Goal: Transaction & Acquisition: Purchase product/service

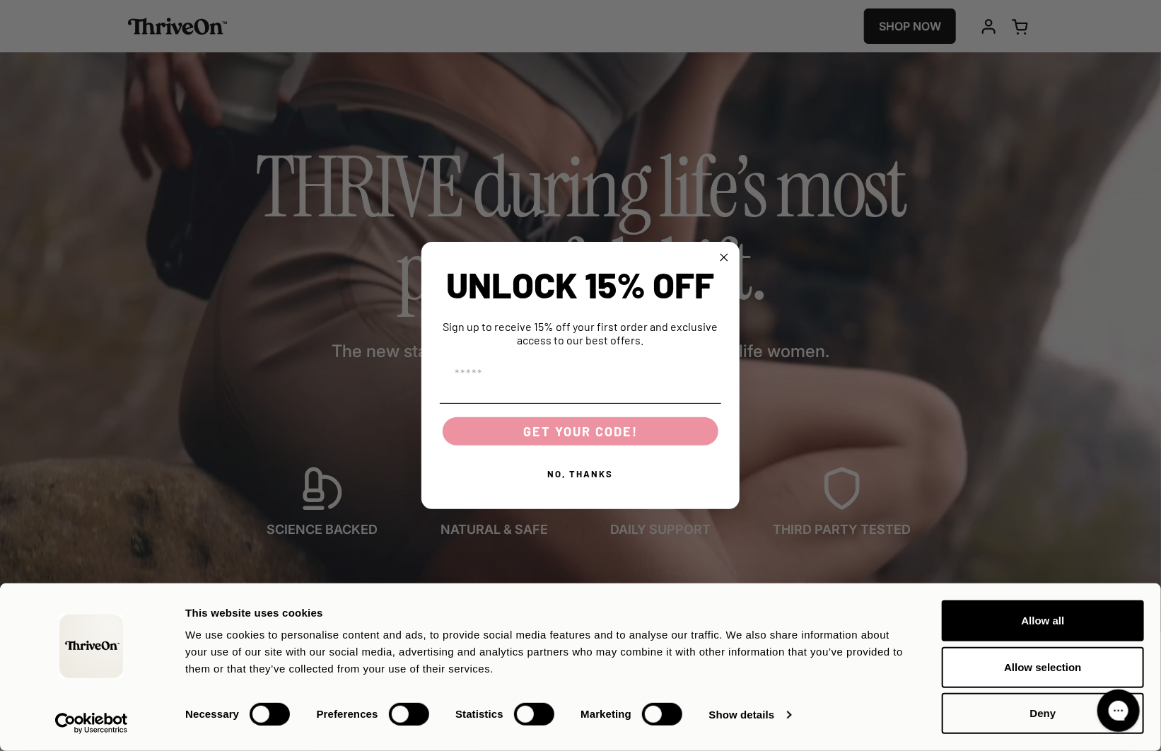
click at [732, 257] on div "Close dialog UNLOCK 15% OFF Sign up to receive 15% off your first order and exc…" at bounding box center [580, 376] width 318 height 268
click at [728, 254] on icon "Close dialog" at bounding box center [723, 257] width 7 height 7
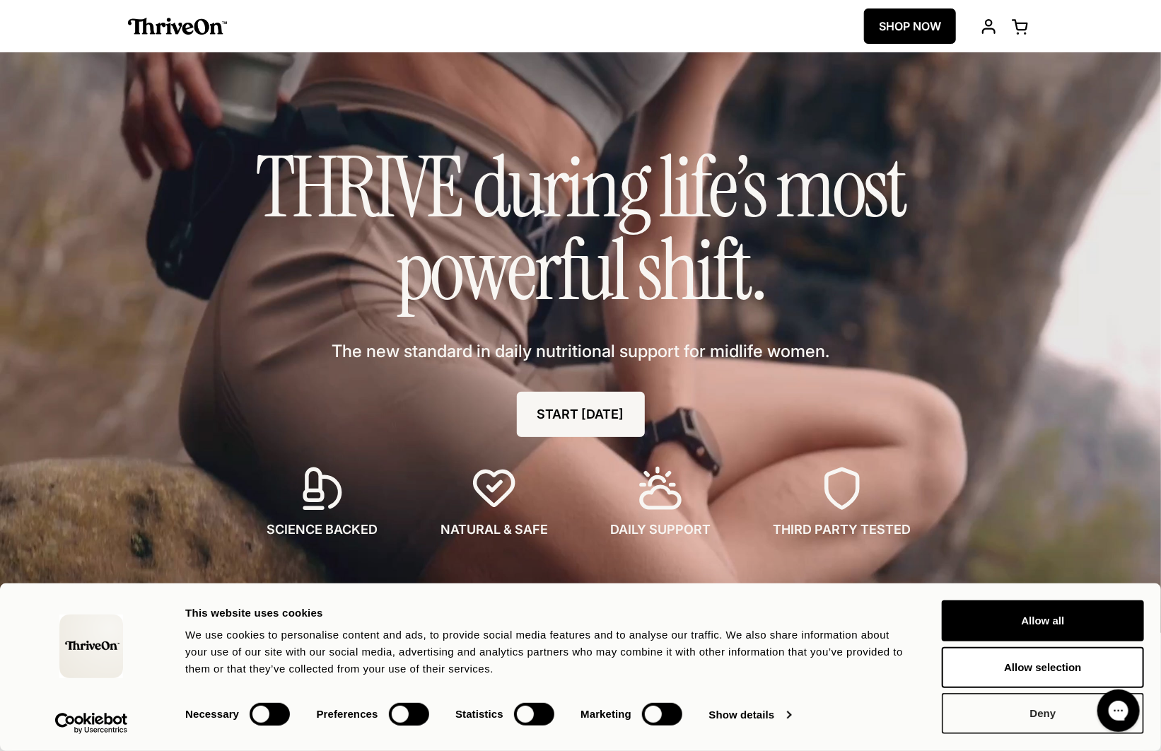
click at [1015, 708] on button "Deny" at bounding box center [1043, 713] width 202 height 41
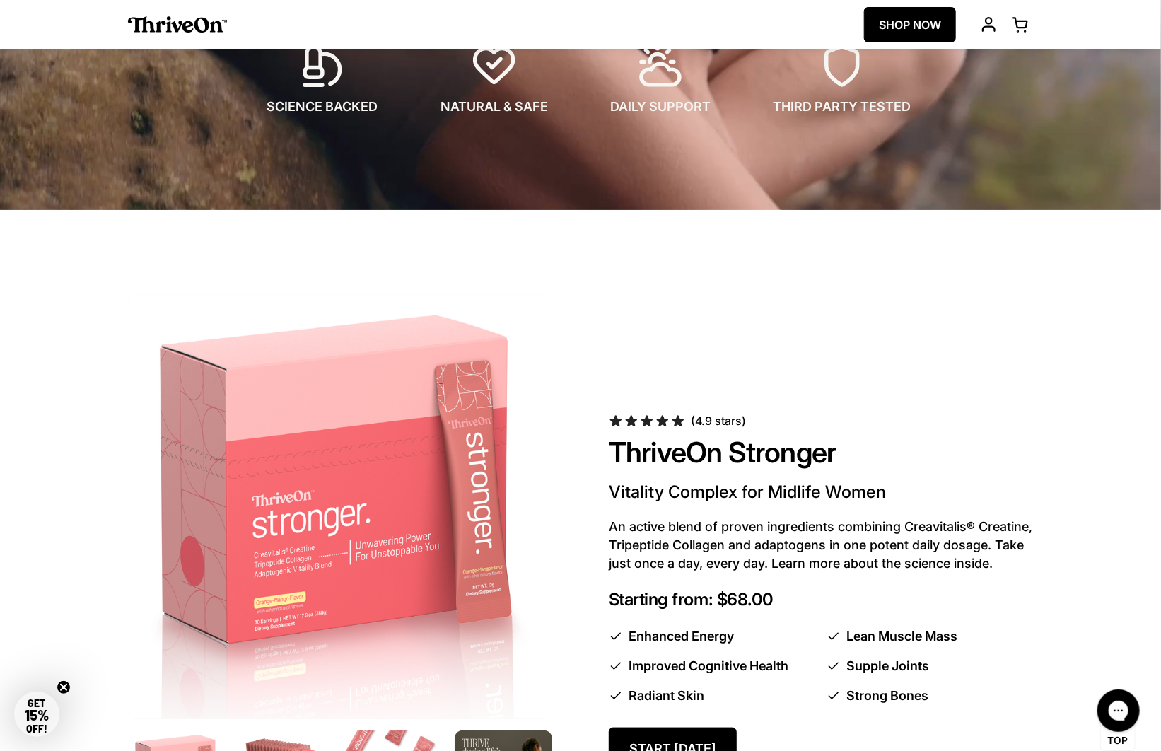
scroll to position [339, 0]
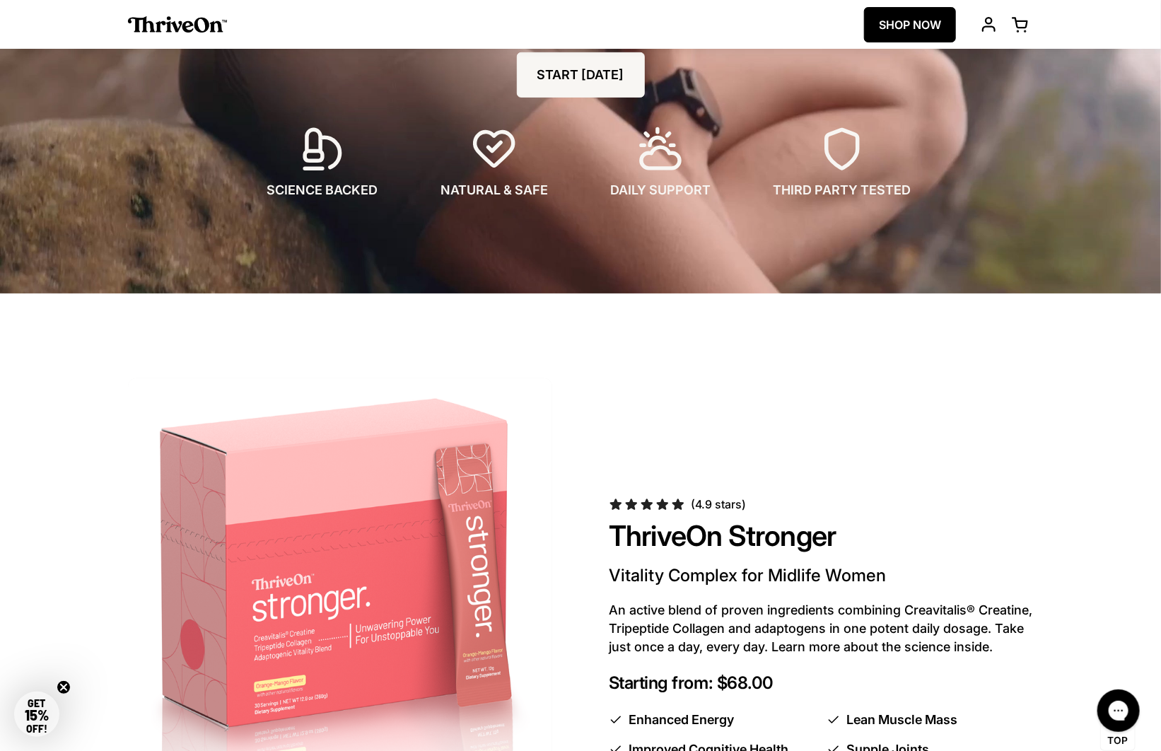
drag, startPoint x: 791, startPoint y: 363, endPoint x: 782, endPoint y: 370, distance: 11.2
click at [790, 363] on section "(4.9 stars) ThriveOn Stronger Vitality Complex for Midlife Women An active blen…" at bounding box center [580, 699] width 1161 height 755
click at [782, 466] on div "(4.9 stars) ThriveOn Stronger Vitality Complex for Midlife Women An active blen…" at bounding box center [580, 699] width 905 height 642
click at [739, 415] on div "(4.9 stars) ThriveOn Stronger Vitality Complex for Midlife Women An active blen…" at bounding box center [580, 699] width 905 height 642
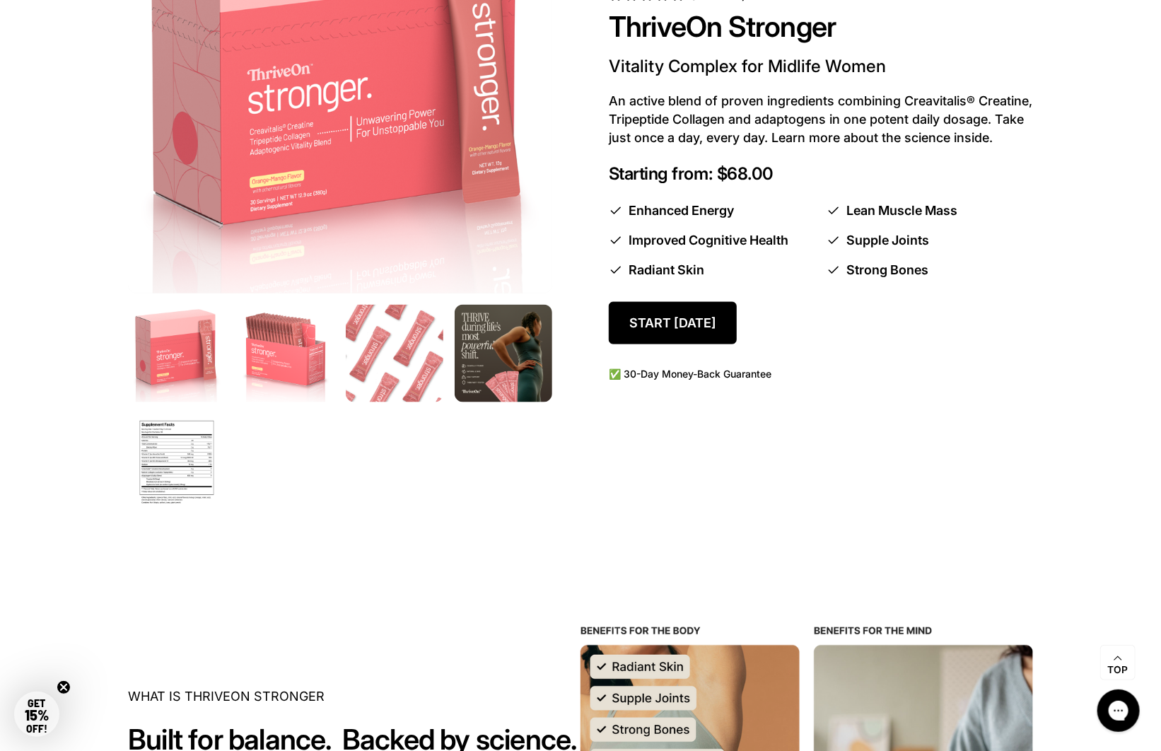
scroll to position [1018, 0]
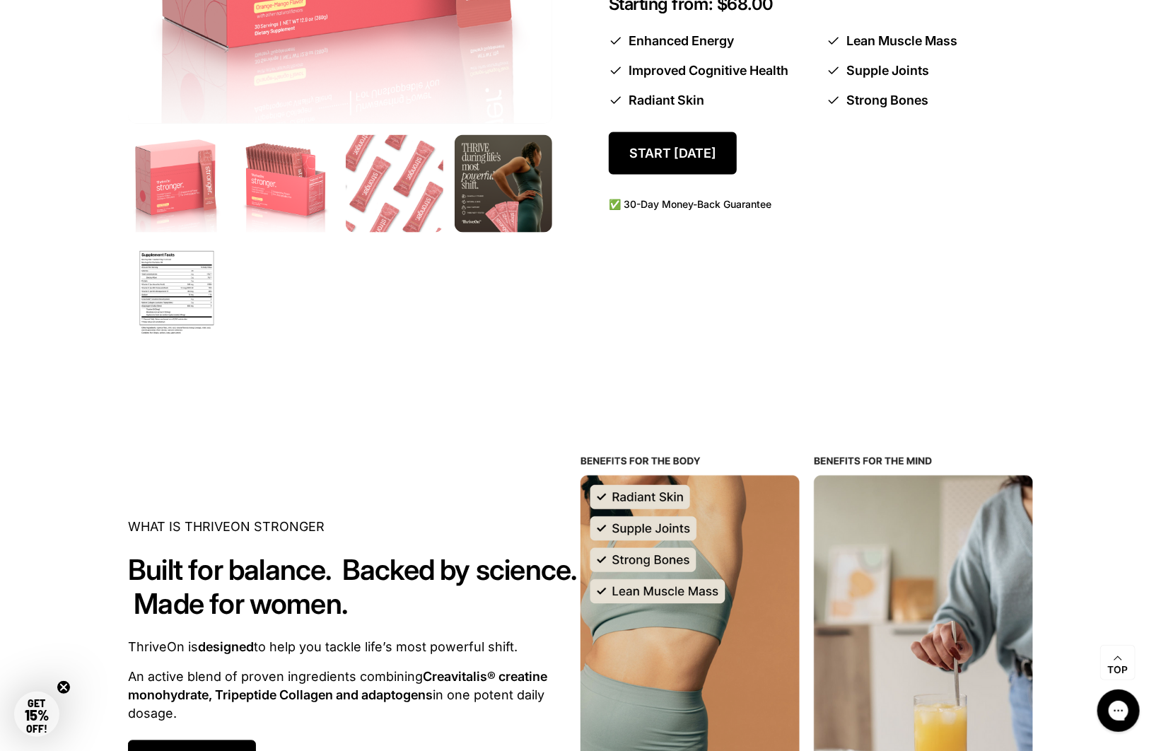
click at [802, 336] on div "(4.9 stars) ThriveOn Stronger Vitality Complex for Midlife Women An active blen…" at bounding box center [580, 21] width 905 height 642
drag, startPoint x: 1005, startPoint y: 361, endPoint x: 960, endPoint y: 310, distance: 67.6
click at [1000, 360] on section "(4.9 stars) ThriveOn Stronger Vitality Complex for Midlife Women An active blen…" at bounding box center [580, 20] width 1161 height 755
